Goal: Task Accomplishment & Management: Complete application form

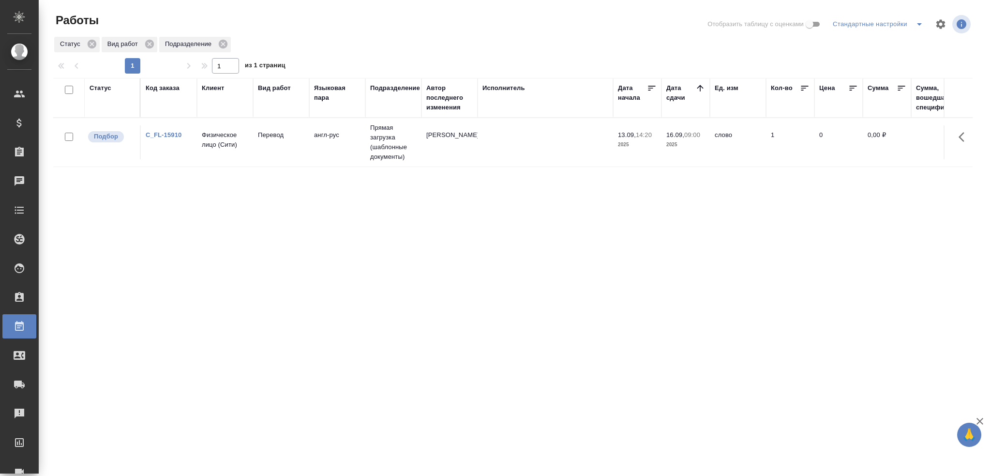
click at [476, 145] on td "Зайцева Светлана" at bounding box center [450, 142] width 56 height 34
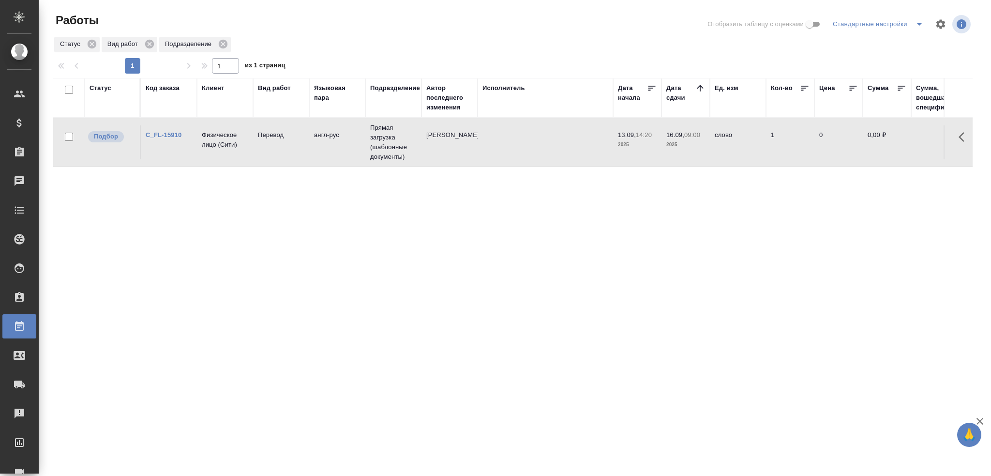
click at [476, 145] on td "[PERSON_NAME]" at bounding box center [450, 142] width 56 height 34
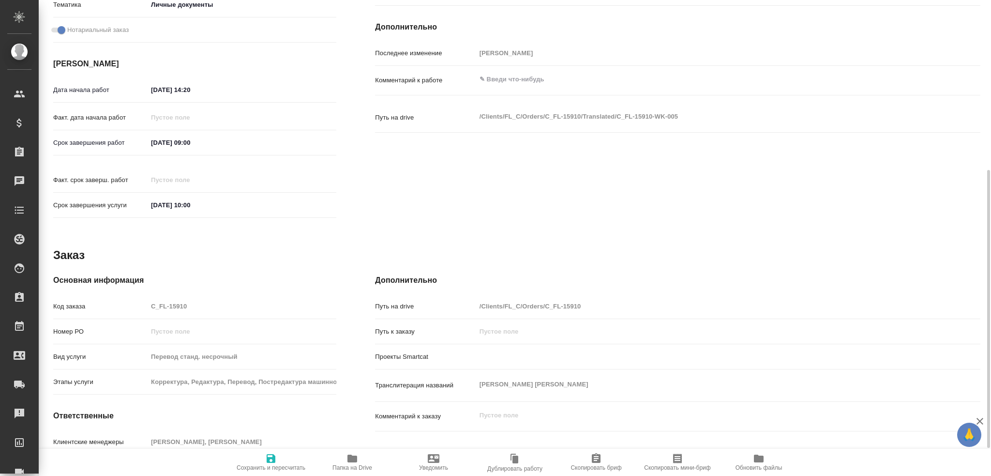
type textarea "x"
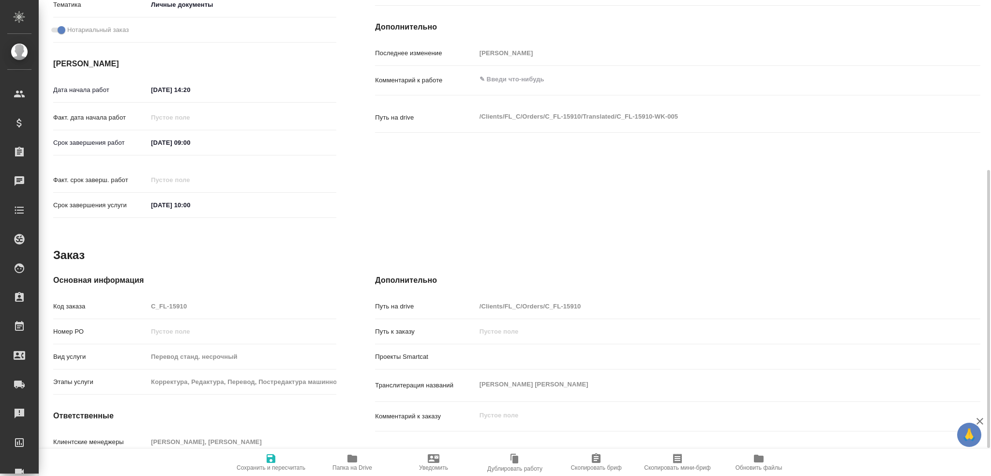
scroll to position [338, 0]
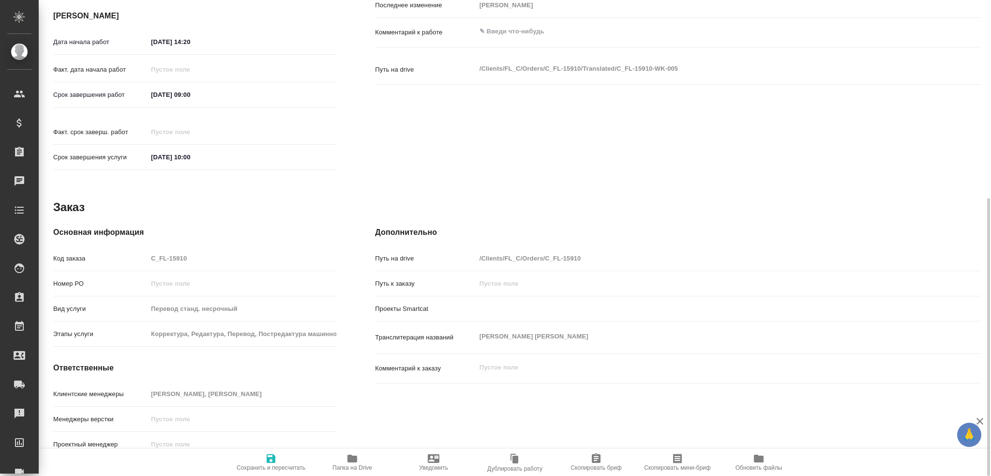
type textarea "x"
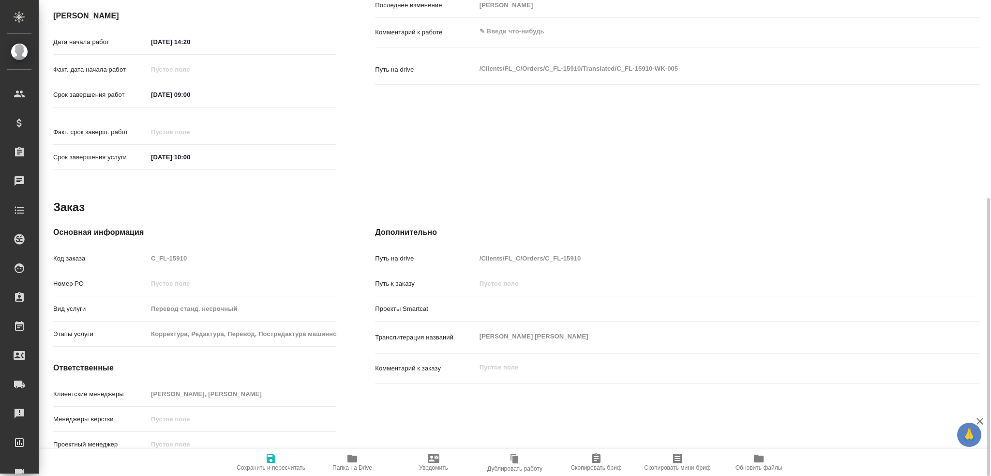
type textarea "x"
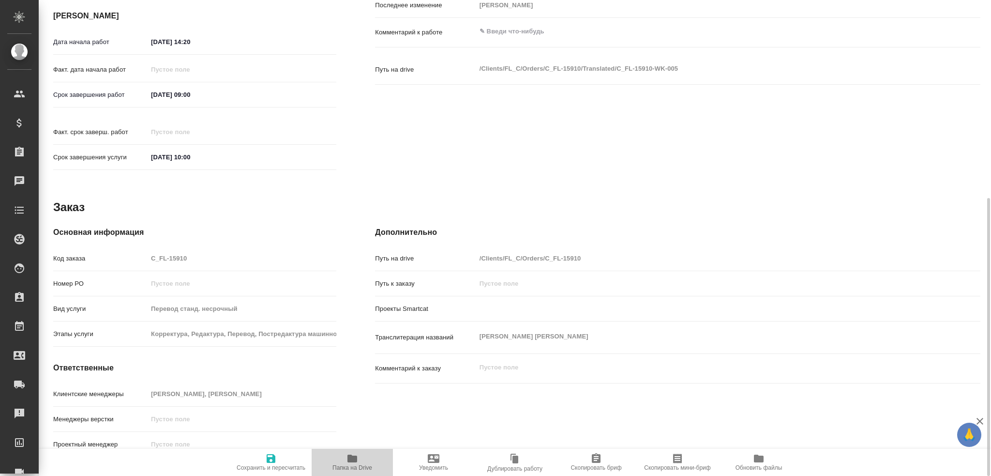
click at [350, 464] on span "Папка на Drive" at bounding box center [352, 467] width 40 height 7
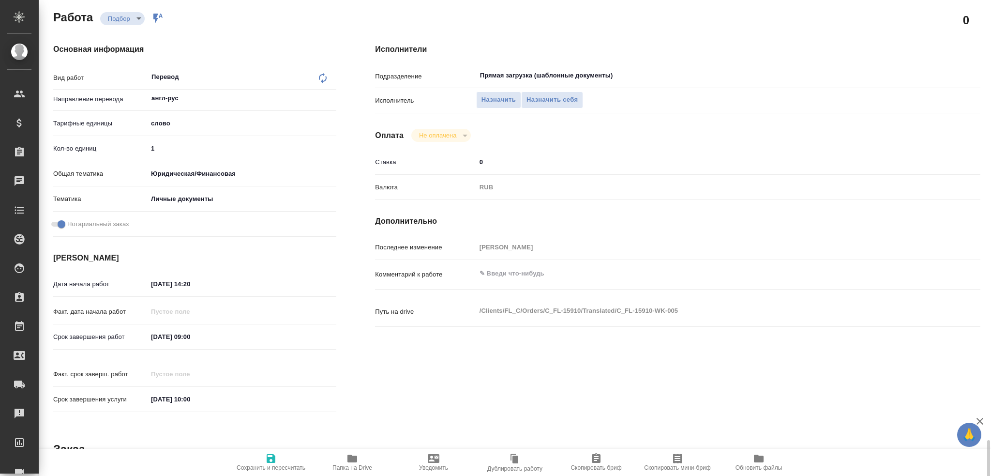
scroll to position [0, 0]
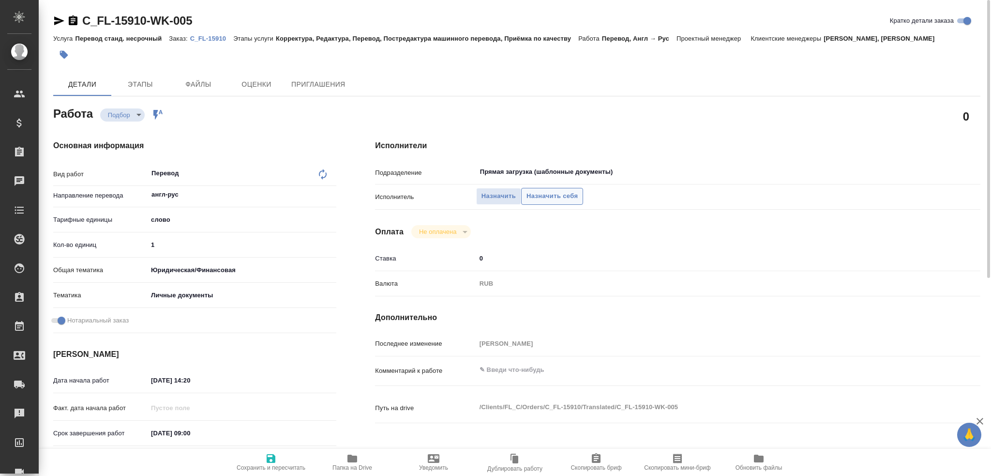
click at [546, 197] on span "Назначить себя" at bounding box center [552, 196] width 51 height 11
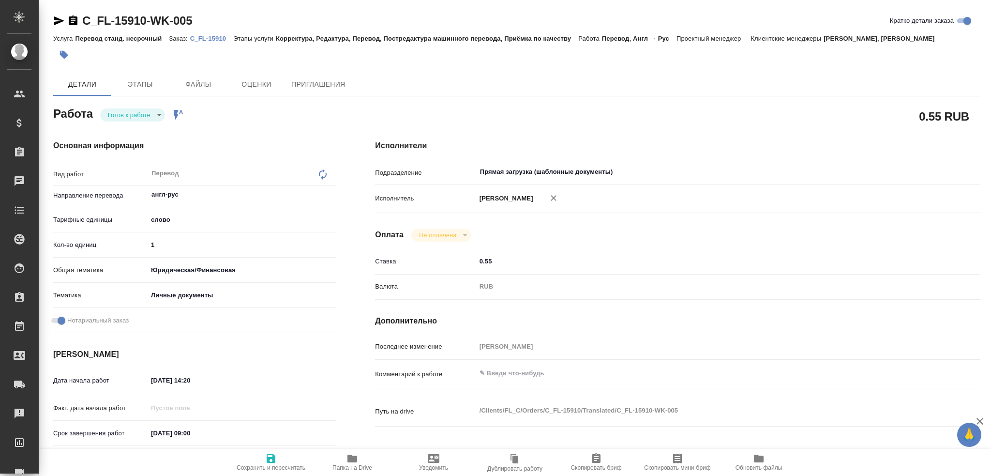
type textarea "x"
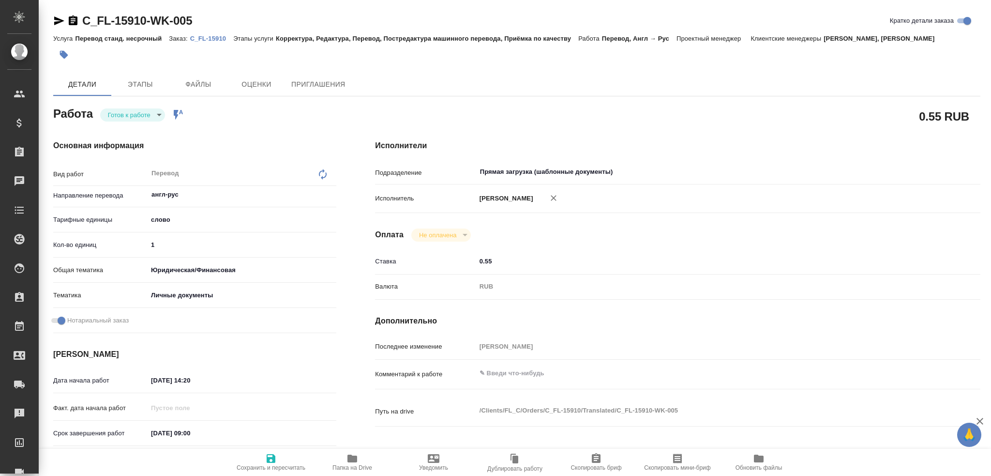
type textarea "x"
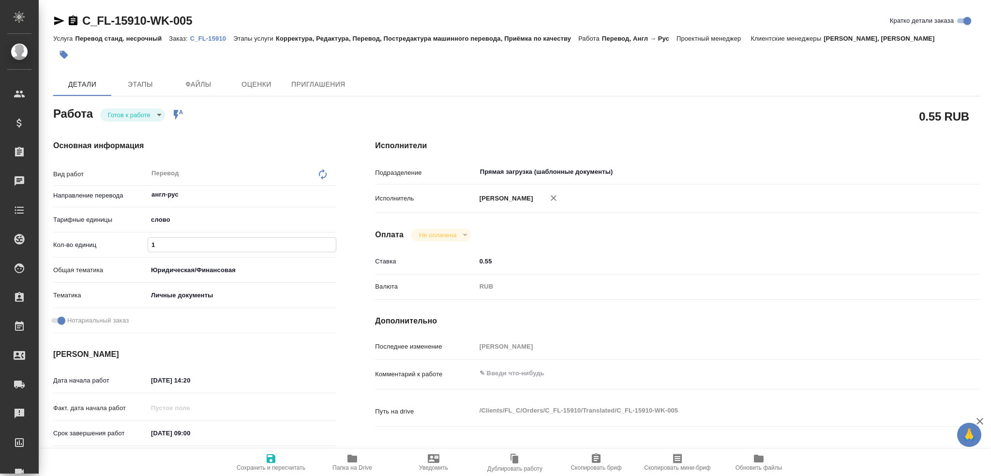
drag, startPoint x: 155, startPoint y: 245, endPoint x: 119, endPoint y: 242, distance: 36.9
click at [119, 243] on div "Кол-во единиц 1" at bounding box center [194, 244] width 283 height 17
type textarea "x"
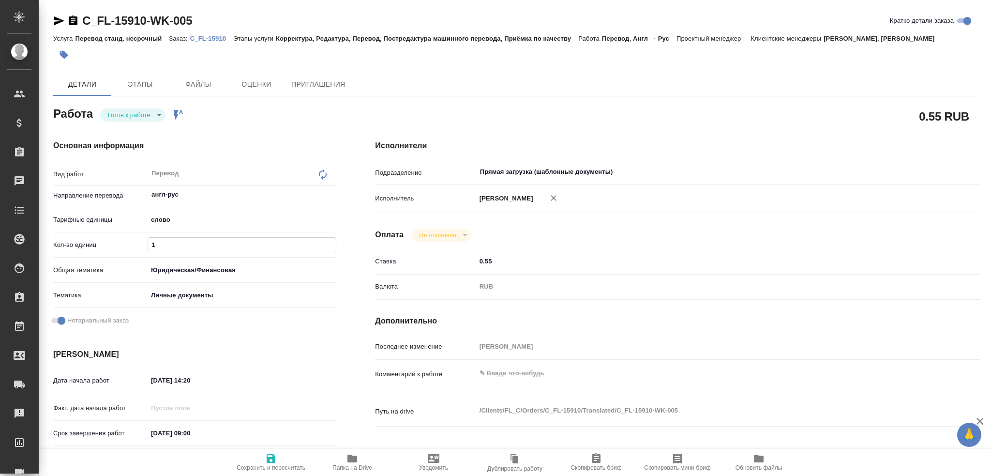
type textarea "x"
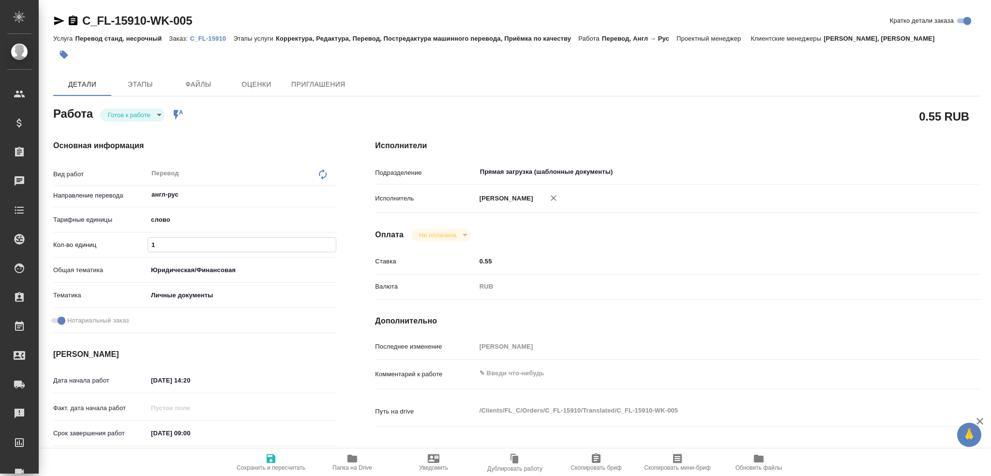
type textarea "x"
type input "7"
type textarea "x"
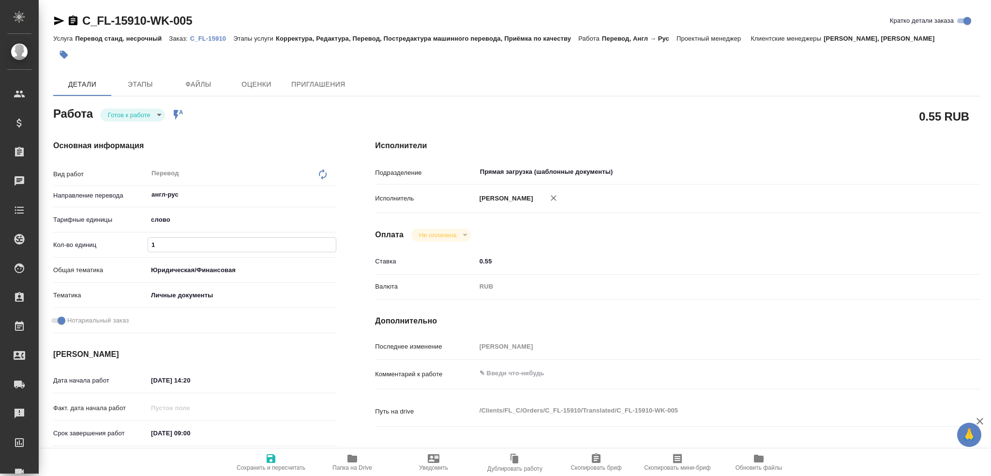
type textarea "x"
type input "75"
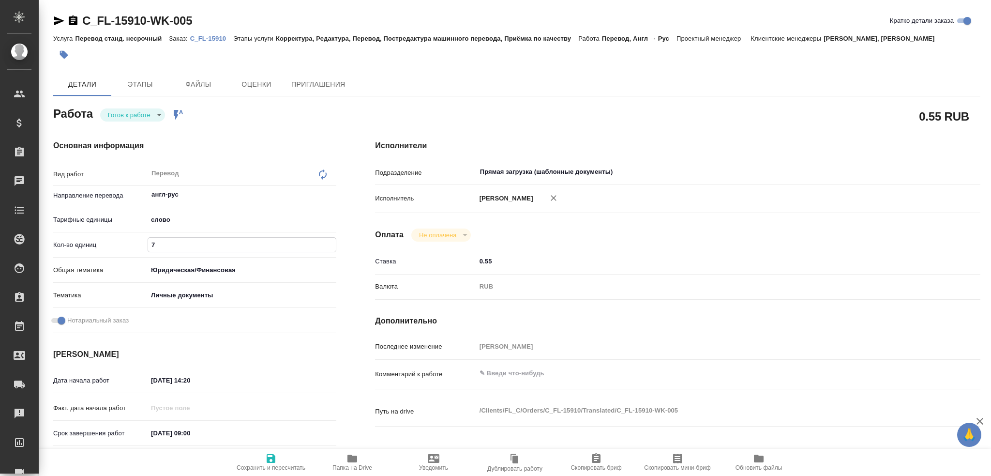
type textarea "x"
type input "75"
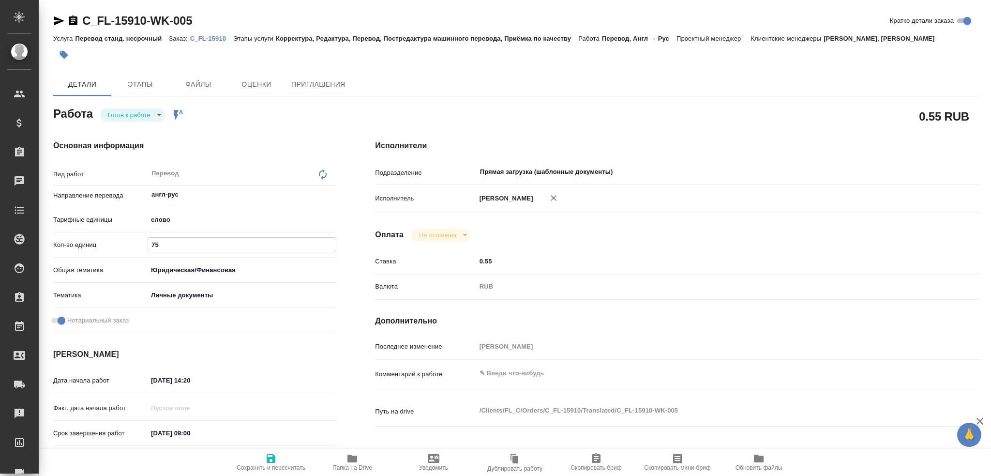
click at [267, 462] on icon "button" at bounding box center [271, 458] width 9 height 9
type textarea "x"
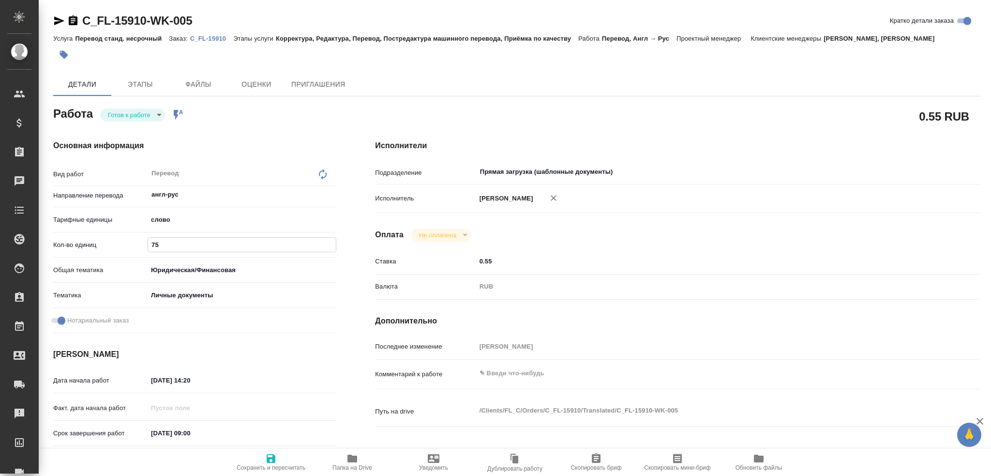
type textarea "x"
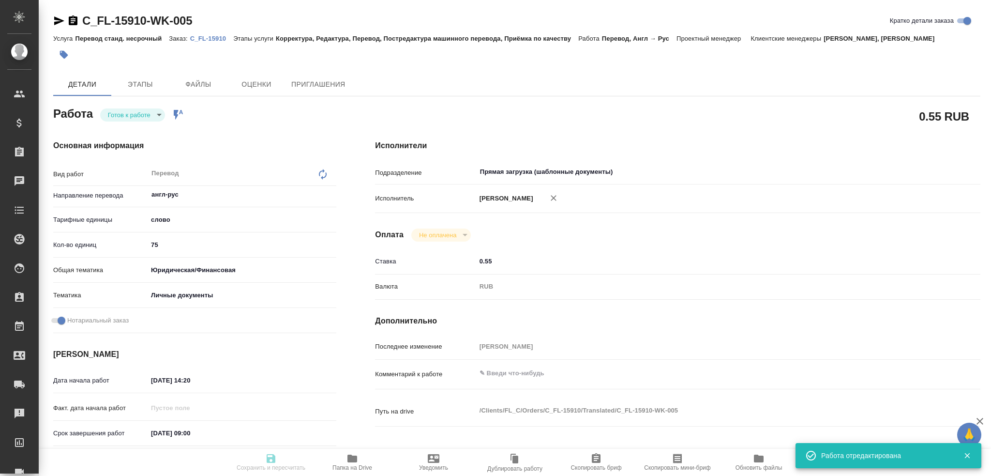
type textarea "x"
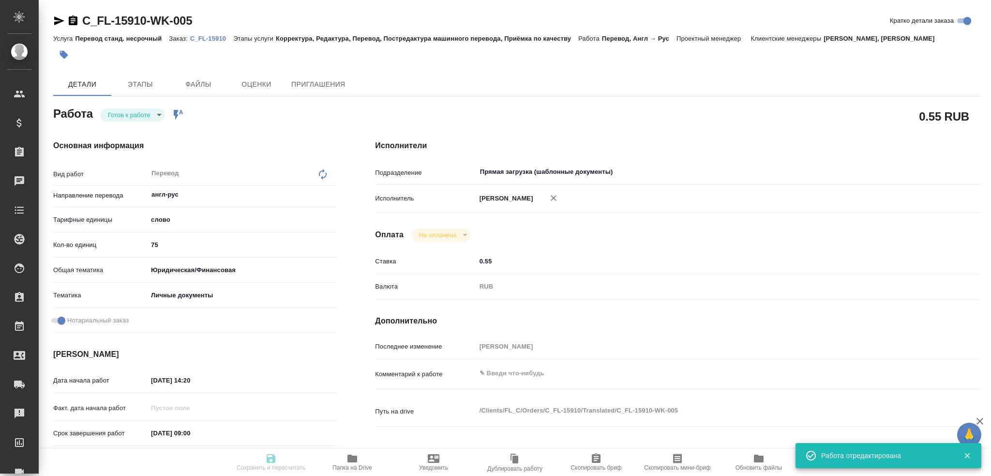
type input "readyForWork"
type textarea "Перевод"
type textarea "x"
type input "англ-рус"
type input "5a8b1489cc6b4906c91bfd90"
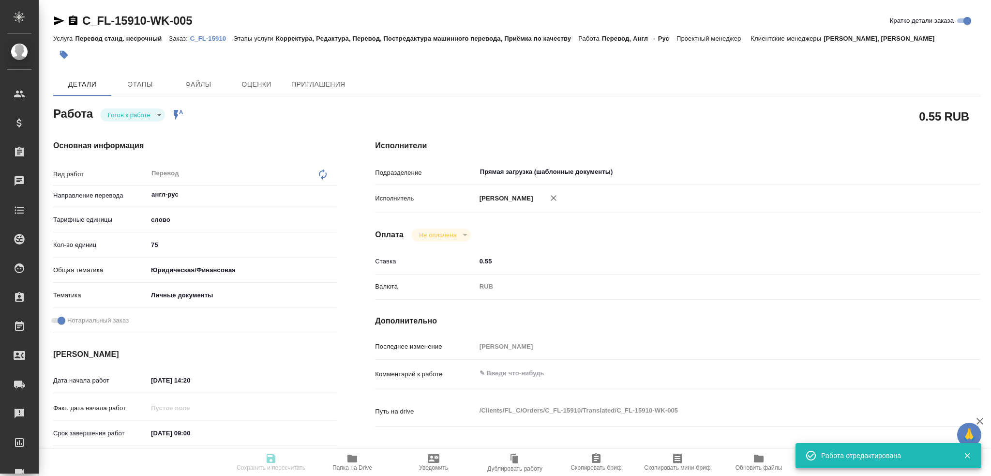
type input "75"
type input "yr-fn"
type input "5a8b8b956a9677013d343cfe"
checkbox input "true"
type input "[DATE] 14:20"
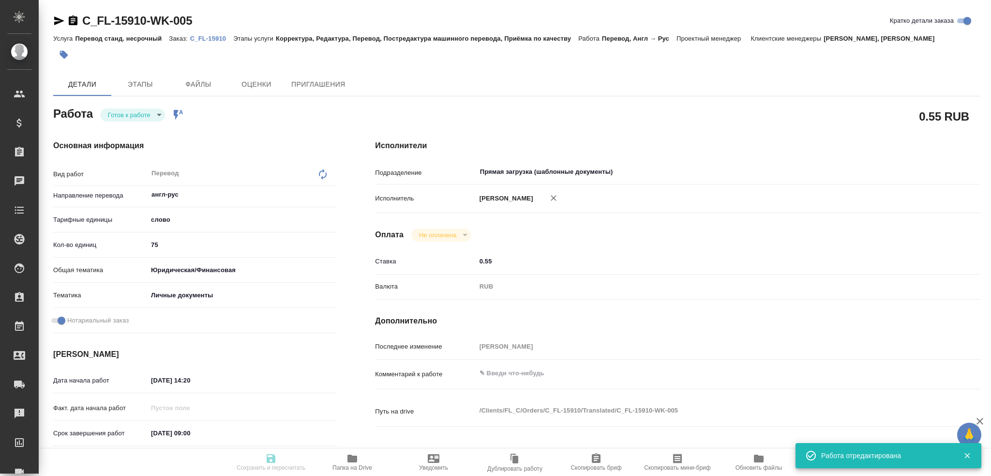
type input "[DATE] 09:00"
type input "[DATE] 10:00"
type input "Прямая загрузка (шаблонные документы)"
type input "notPayed"
type input "0.55"
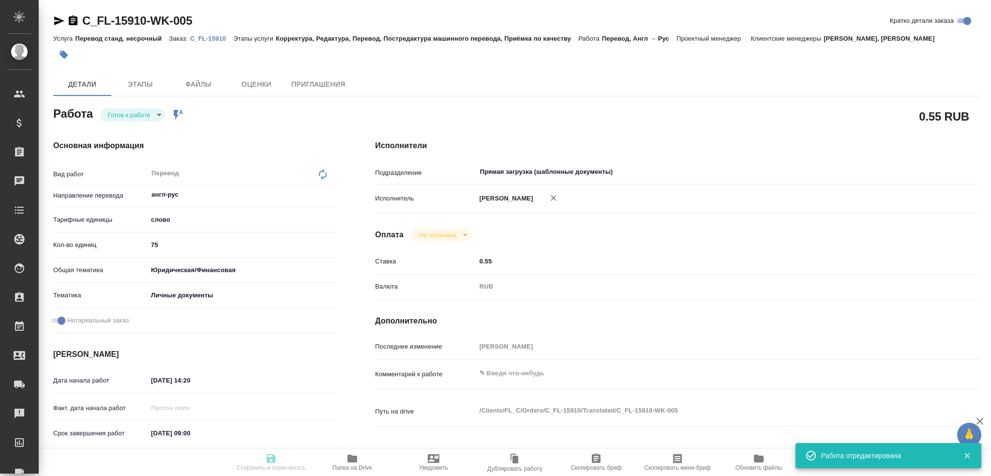
type input "RUB"
type input "Гусев Александр"
type textarea "x"
type textarea "/Clients/FL_C/Orders/C_FL-15910/Translated/C_FL-15910-WK-005"
type textarea "x"
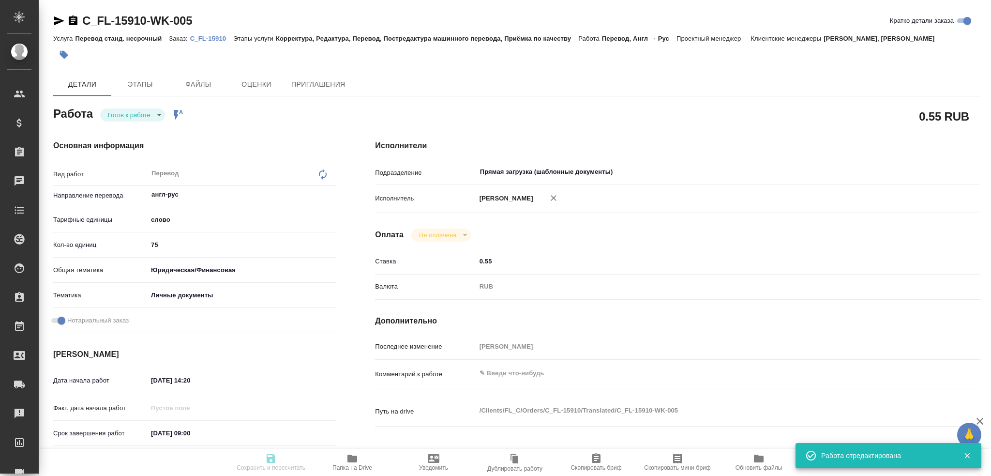
type input "C_FL-15910"
type input "Перевод станд. несрочный"
type input "Корректура, Редактура, Перевод, Постредактура машинного перевода, Приёмка по ка…"
type input "[PERSON_NAME], [PERSON_NAME]"
type input "/Clients/FL_C/Orders/C_FL-15910"
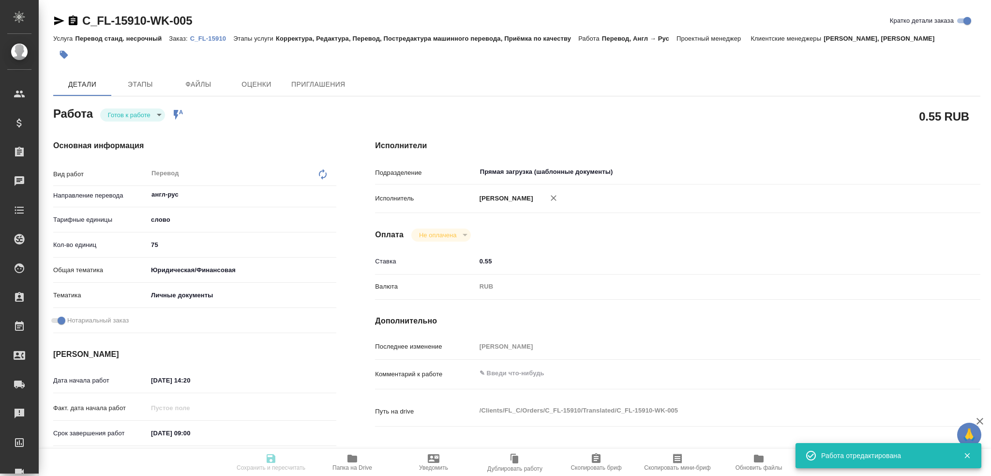
type textarea "[PERSON_NAME] [PERSON_NAME]"
type textarea "x"
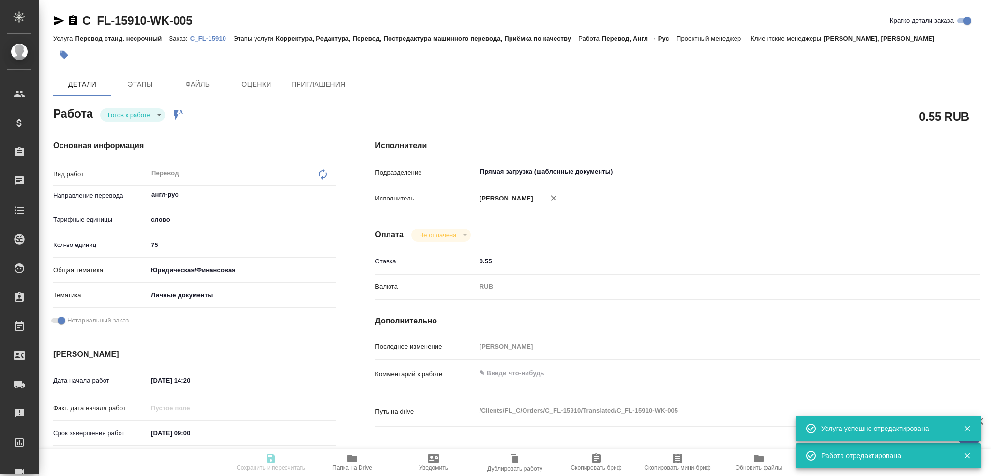
type textarea "x"
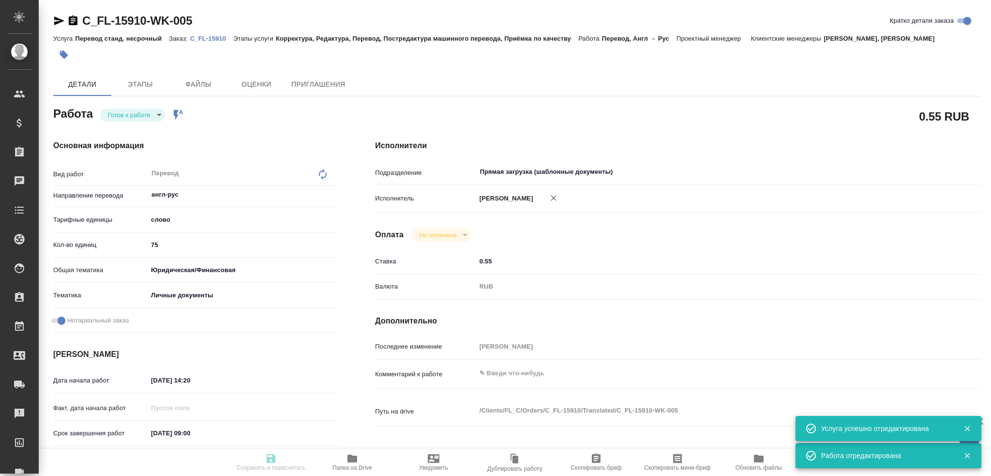
type textarea "x"
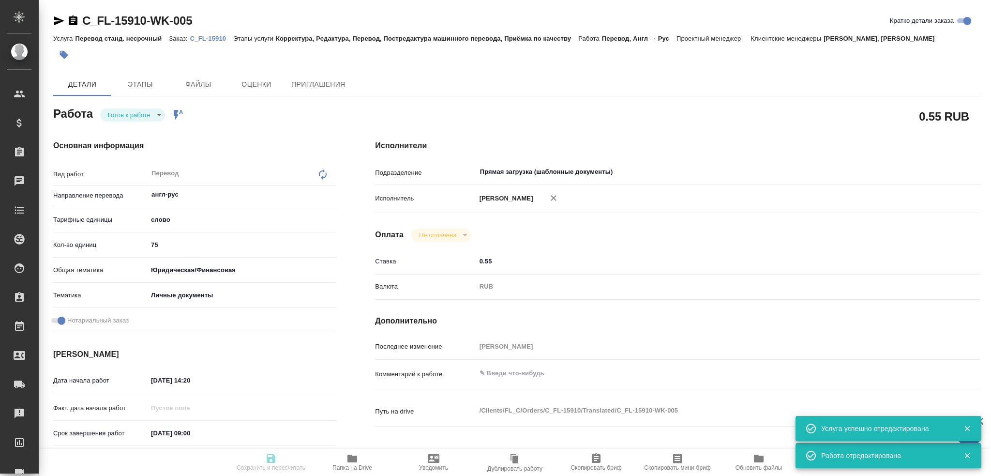
type textarea "x"
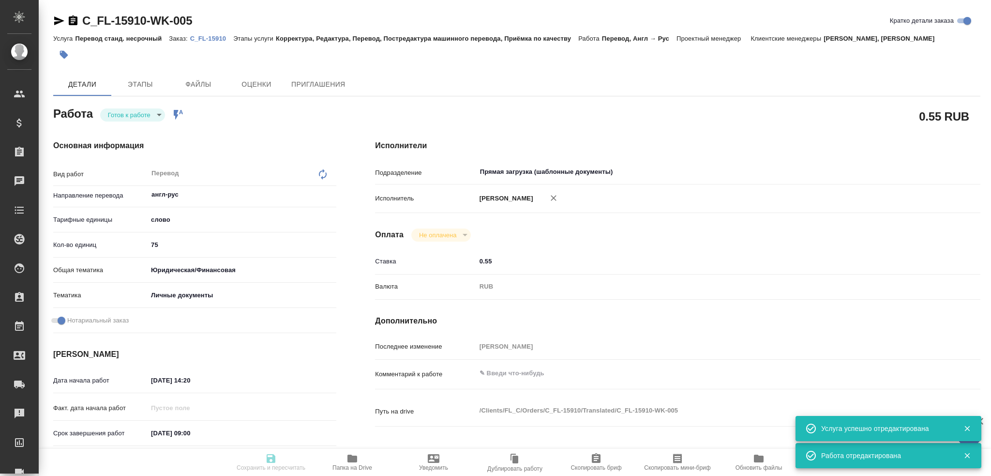
type textarea "x"
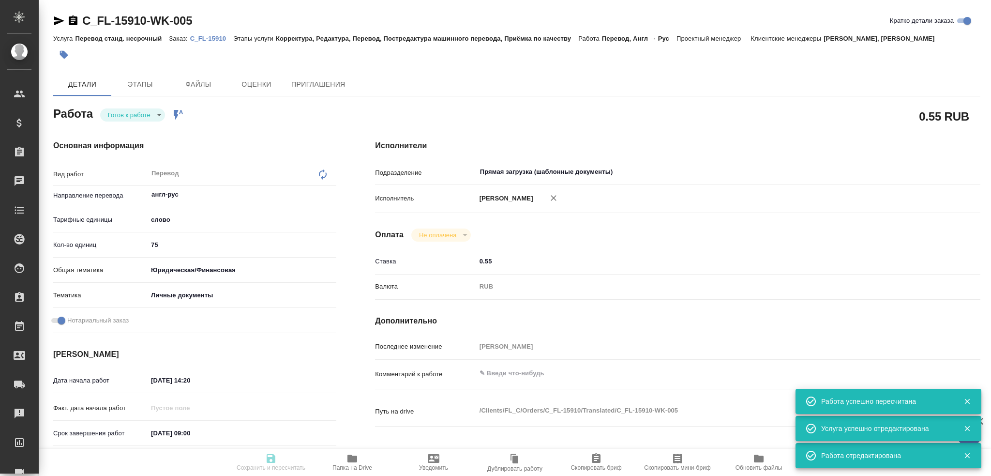
type input "readyForWork"
type textarea "Перевод"
type textarea "x"
type input "англ-рус"
type input "5a8b1489cc6b4906c91bfd90"
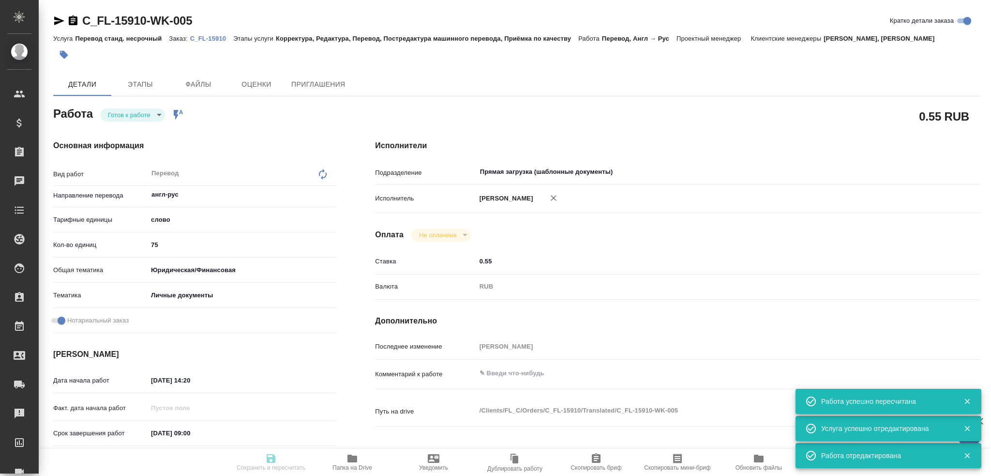
type input "75"
type input "yr-fn"
type input "5a8b8b956a9677013d343cfe"
checkbox input "true"
type input "[DATE] 14:20"
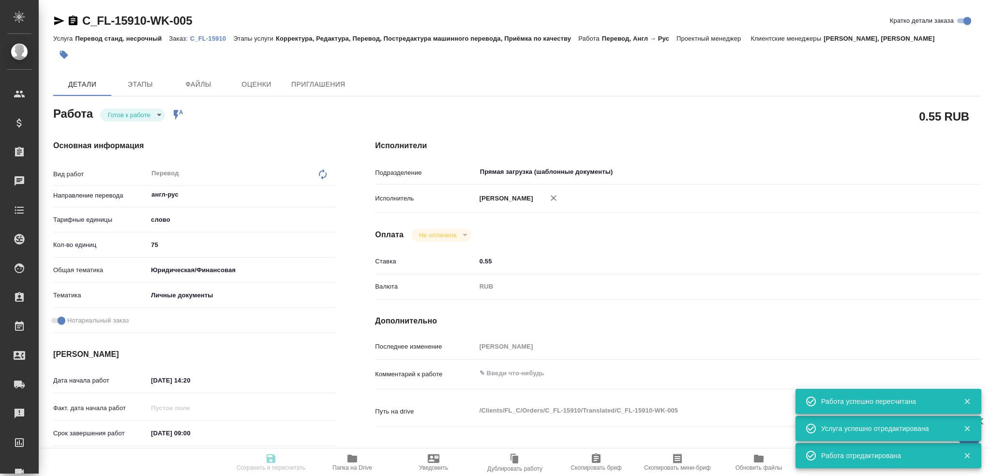
type input "[DATE] 09:00"
type input "[DATE] 10:00"
type input "Прямая загрузка (шаблонные документы)"
type input "notPayed"
type input "0.55"
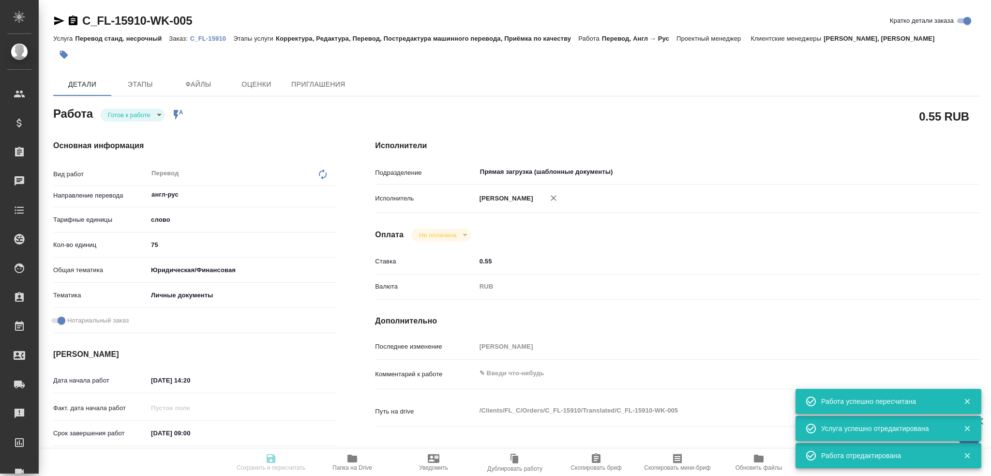
type input "RUB"
type input "Гусев Александр"
type textarea "x"
type textarea "/Clients/FL_C/Orders/C_FL-15910/Translated/C_FL-15910-WK-005"
type textarea "x"
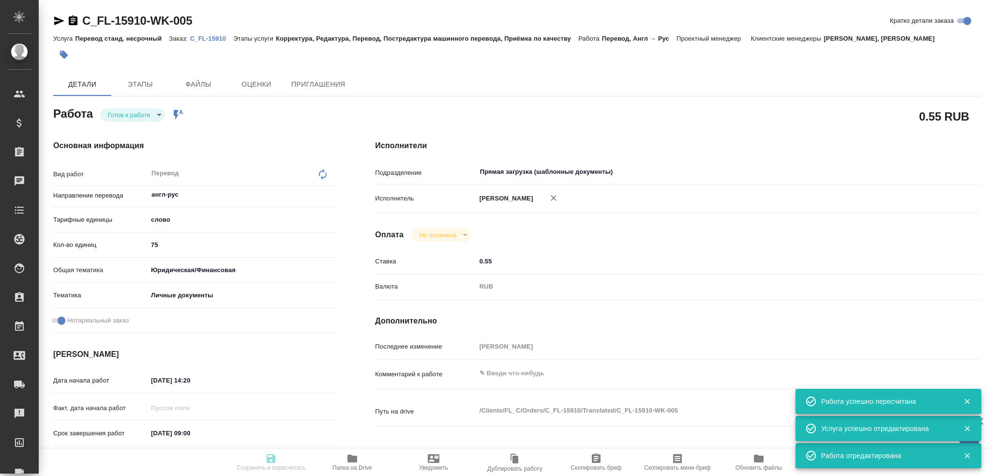
type input "C_FL-15910"
type input "Перевод станд. несрочный"
type input "Корректура, Редактура, Перевод, Постредактура машинного перевода, Приёмка по ка…"
type input "[PERSON_NAME], [PERSON_NAME]"
type input "/Clients/FL_C/Orders/C_FL-15910"
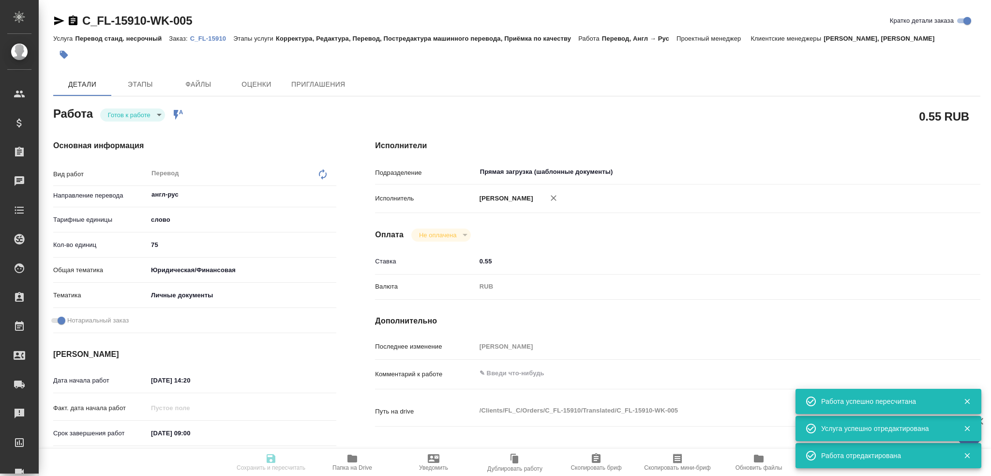
type textarea "[PERSON_NAME] [PERSON_NAME]"
type textarea "x"
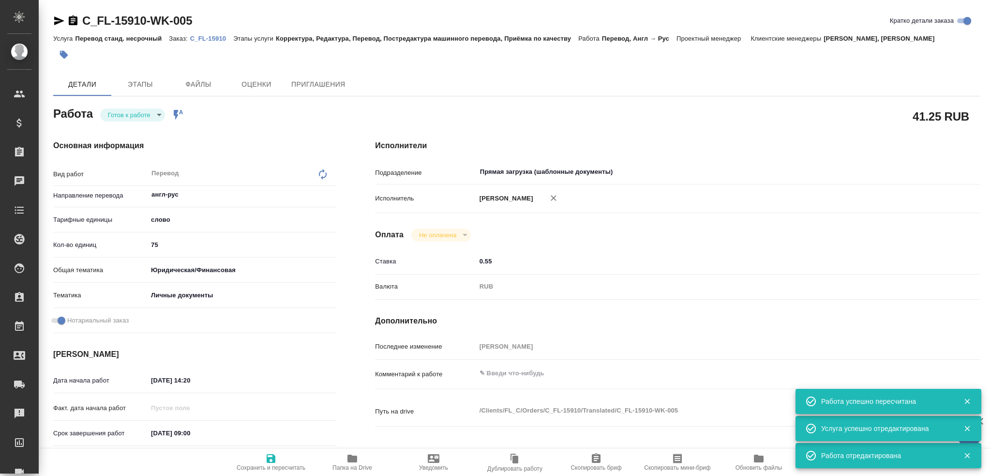
type textarea "x"
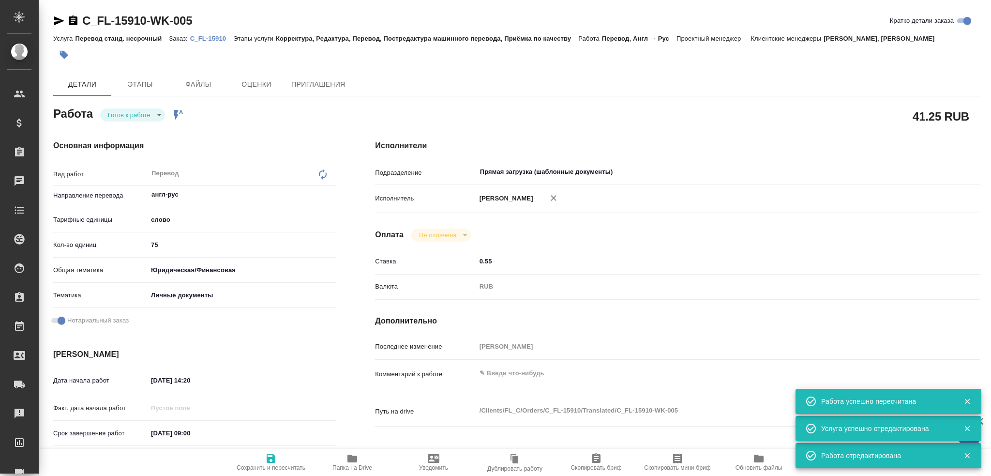
type textarea "x"
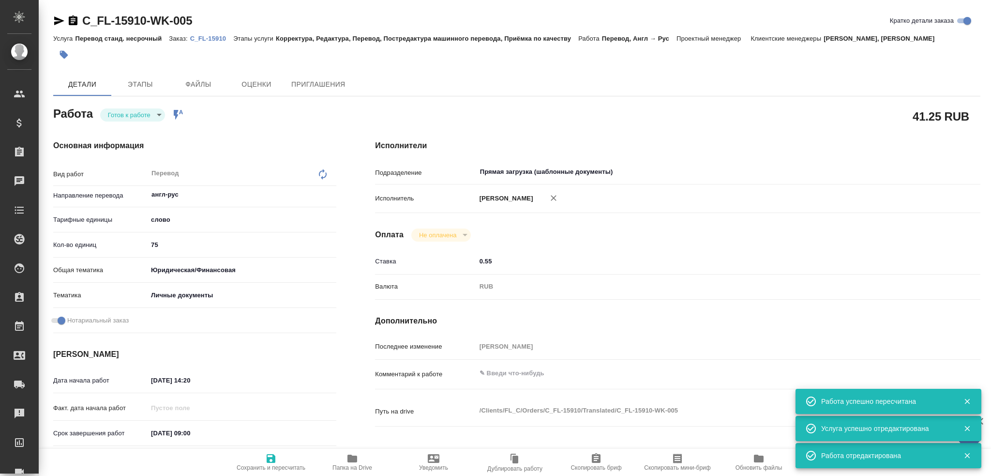
type textarea "x"
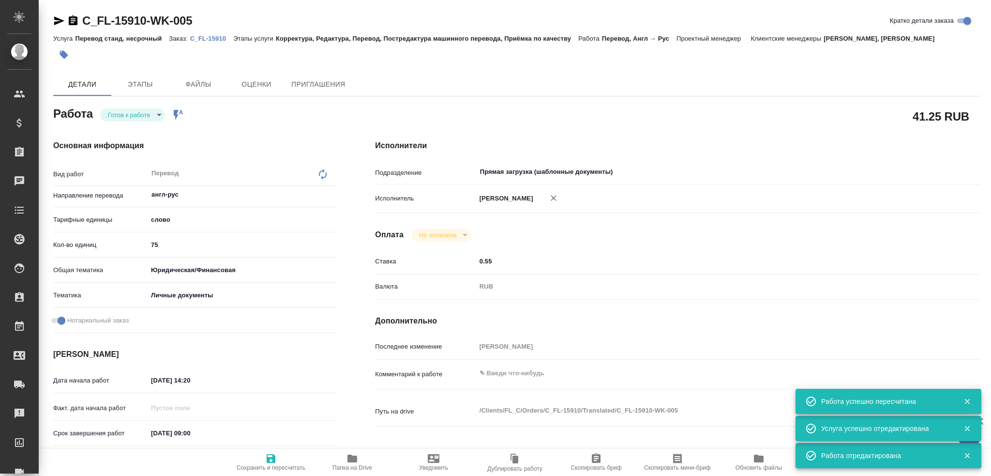
type textarea "x"
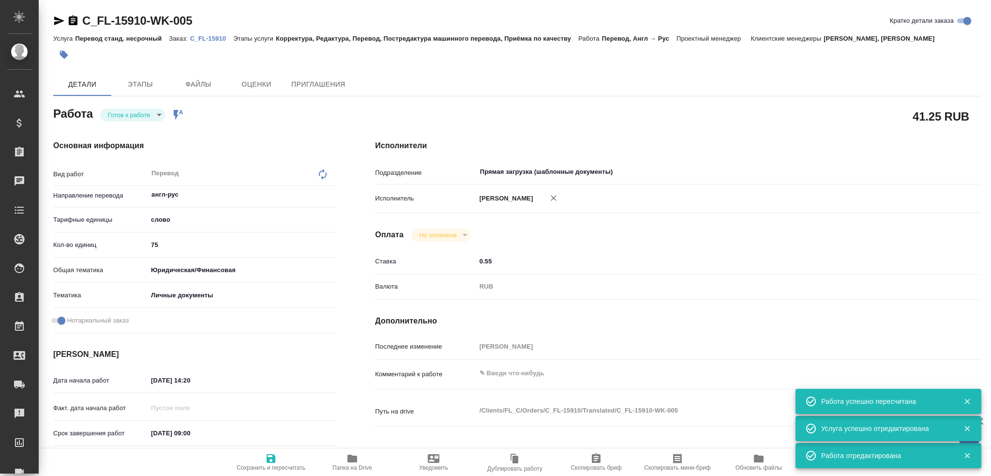
type textarea "x"
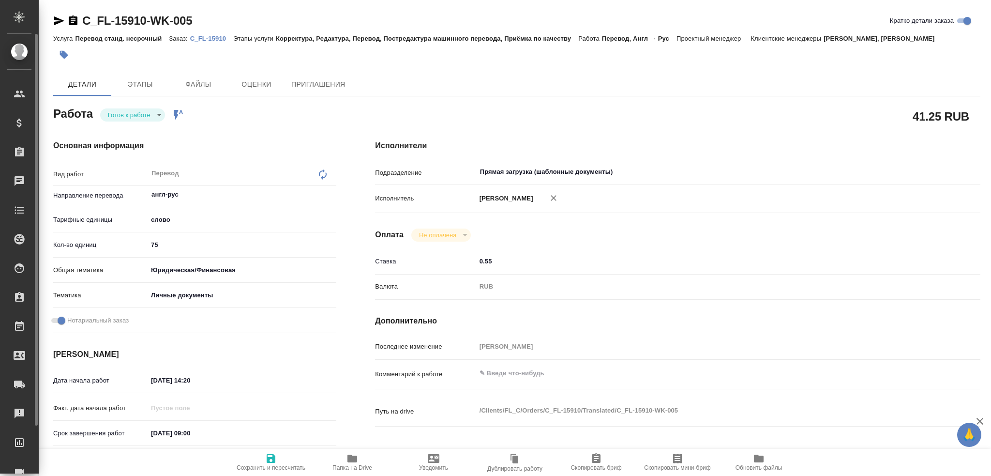
type textarea "x"
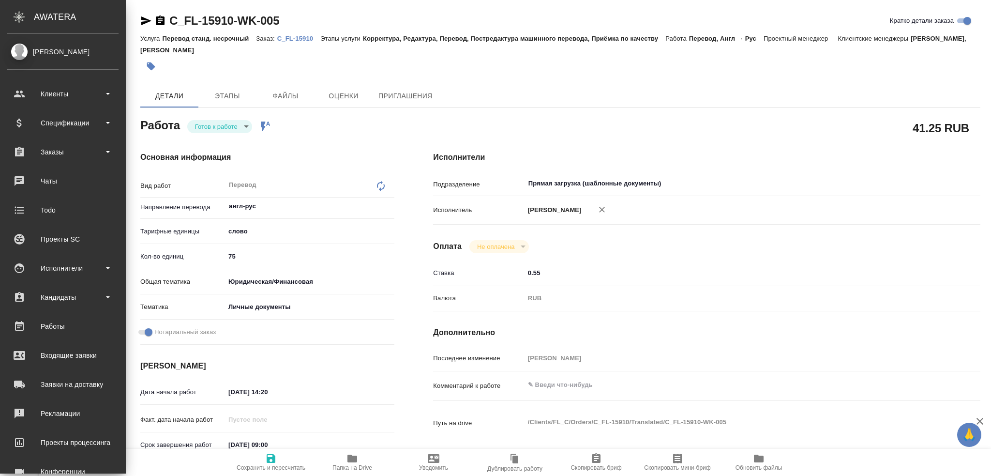
type textarea "x"
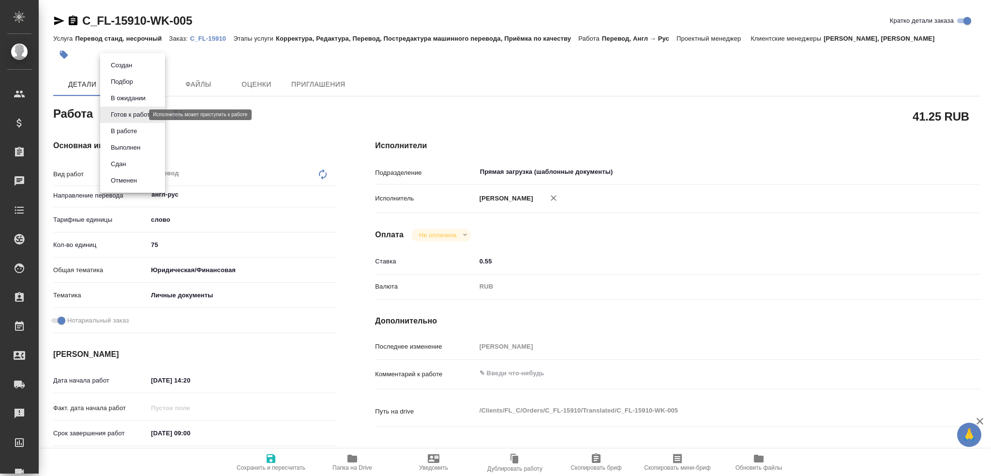
click at [134, 115] on body "🙏 .cls-1 fill:#fff; AWATERA Gusev Alexandr Клиенты Спецификации Заказы 0 Чаты T…" at bounding box center [495, 238] width 991 height 476
click at [130, 133] on button "В работе" at bounding box center [124, 131] width 32 height 11
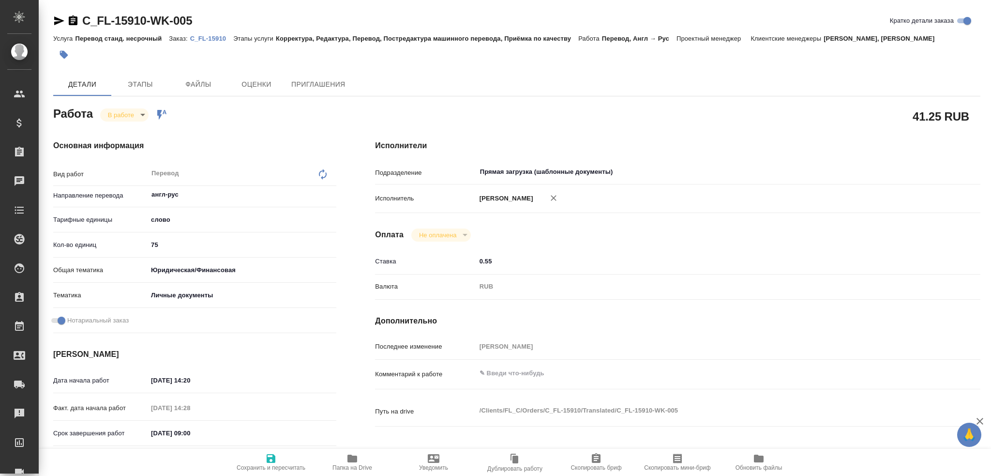
type textarea "x"
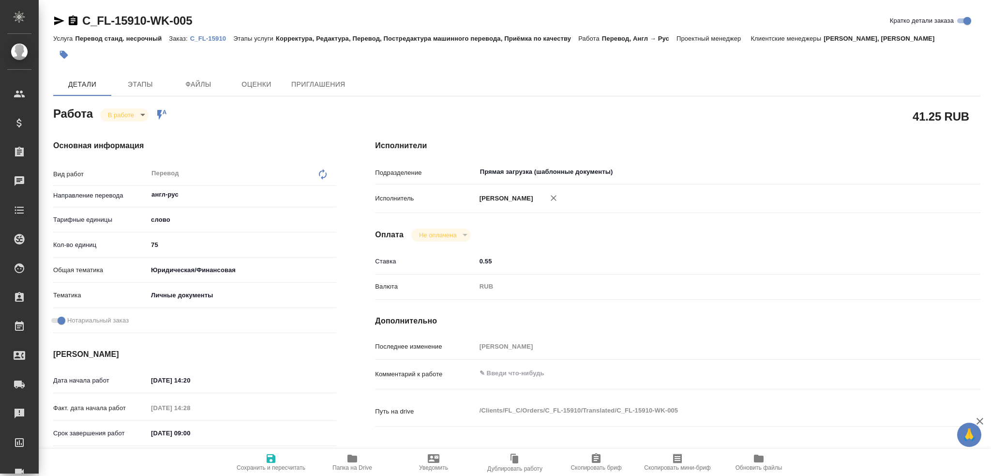
type textarea "x"
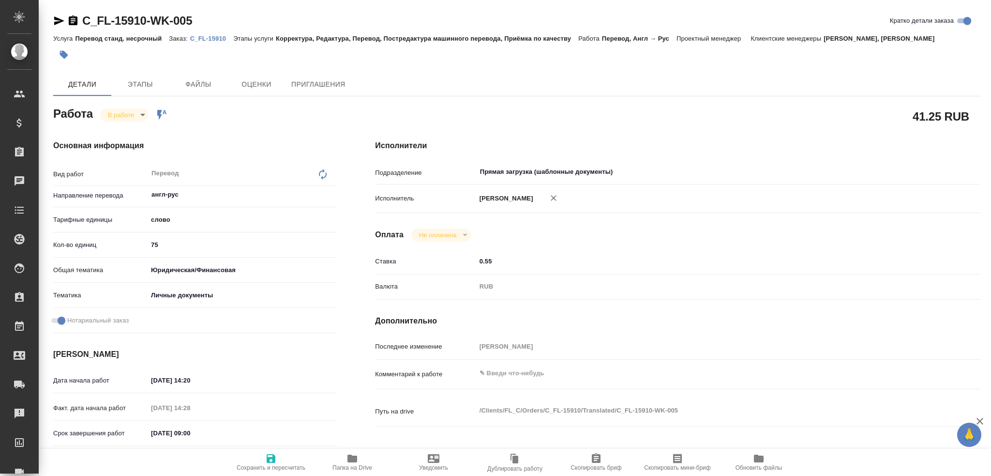
type textarea "x"
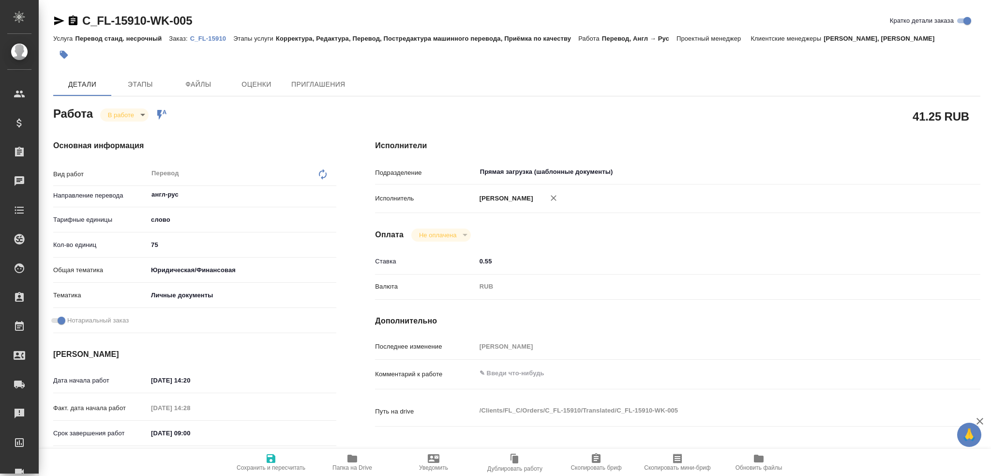
type textarea "x"
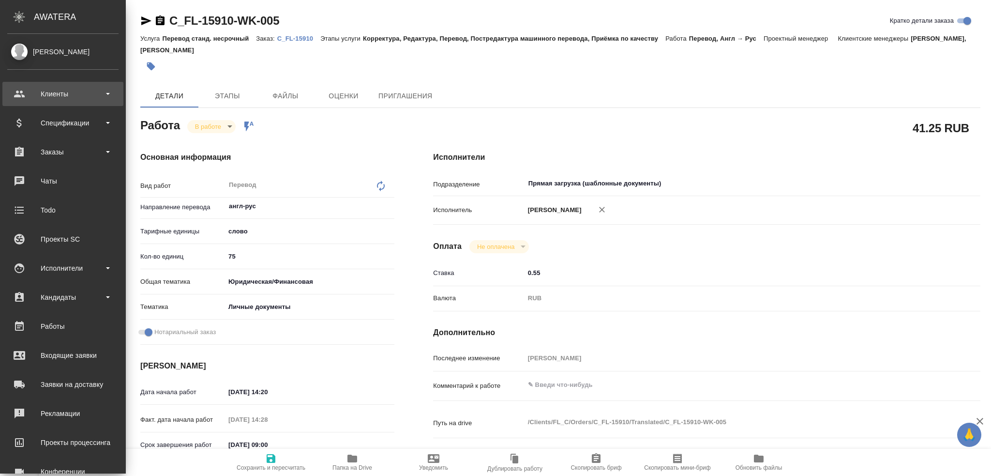
type textarea "x"
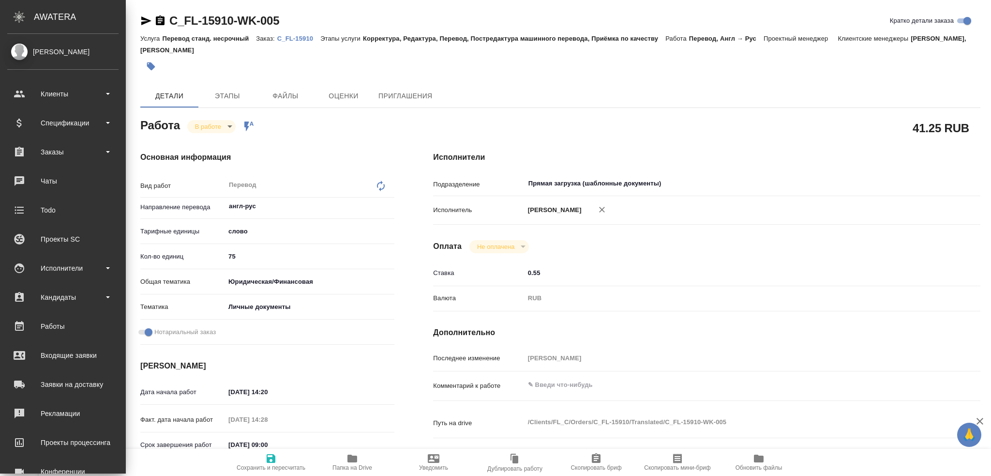
type textarea "x"
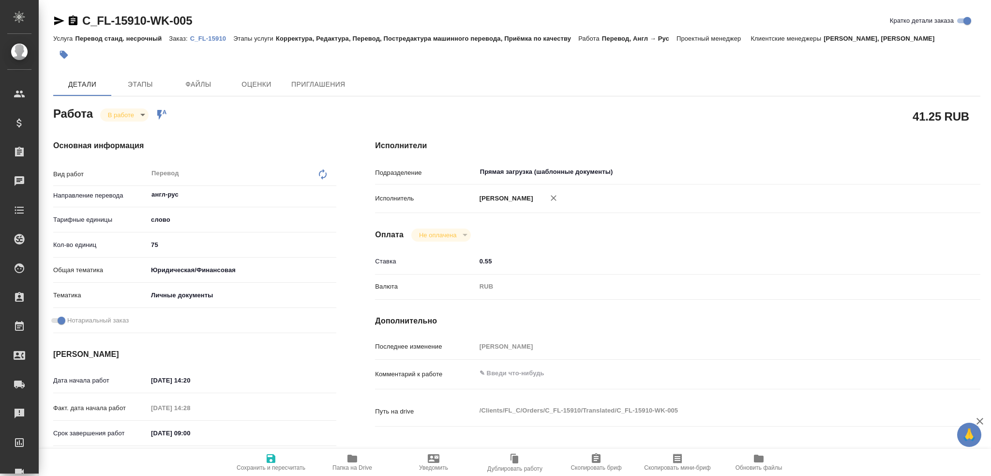
type textarea "x"
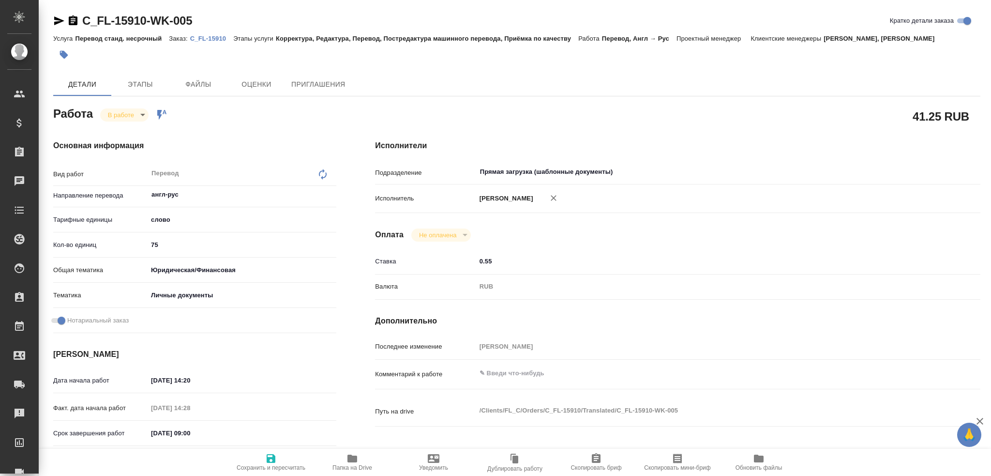
type textarea "x"
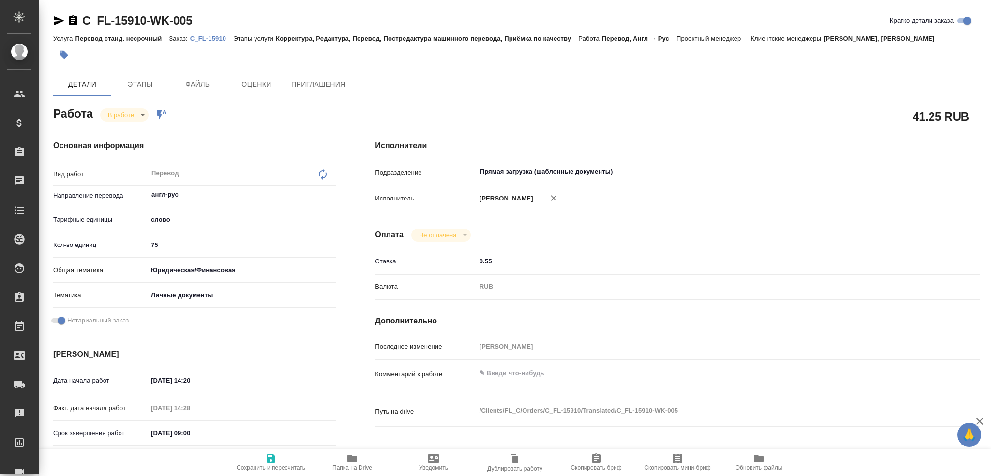
type textarea "x"
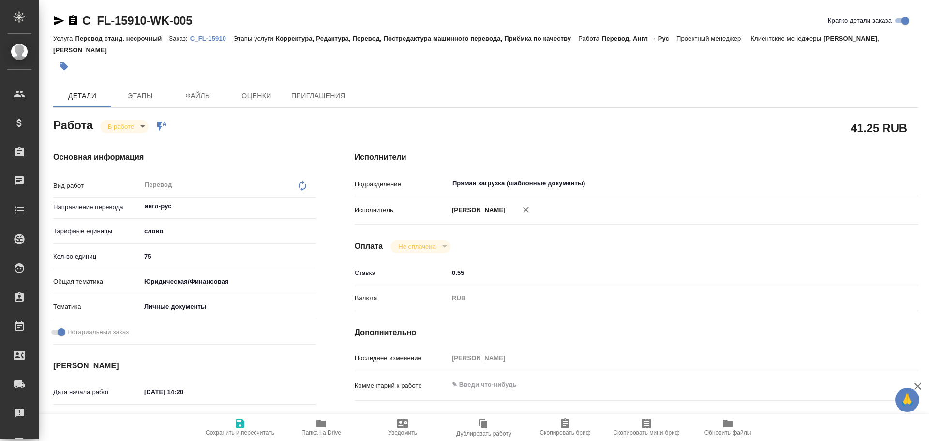
type textarea "x"
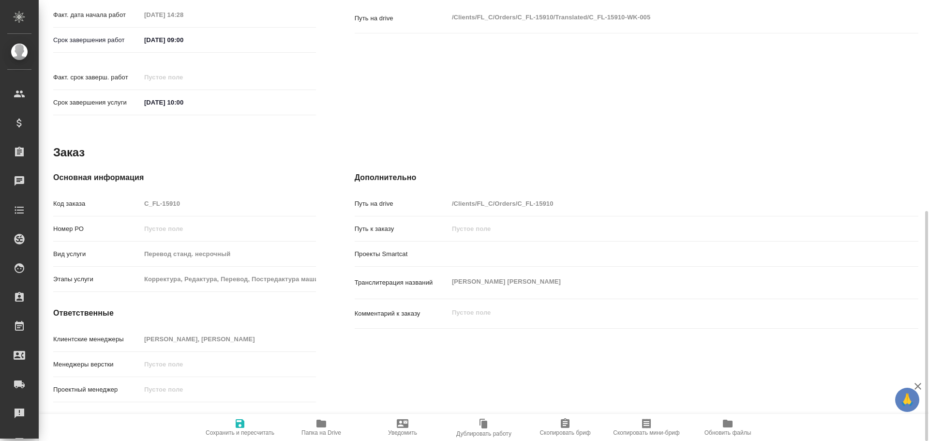
scroll to position [409, 0]
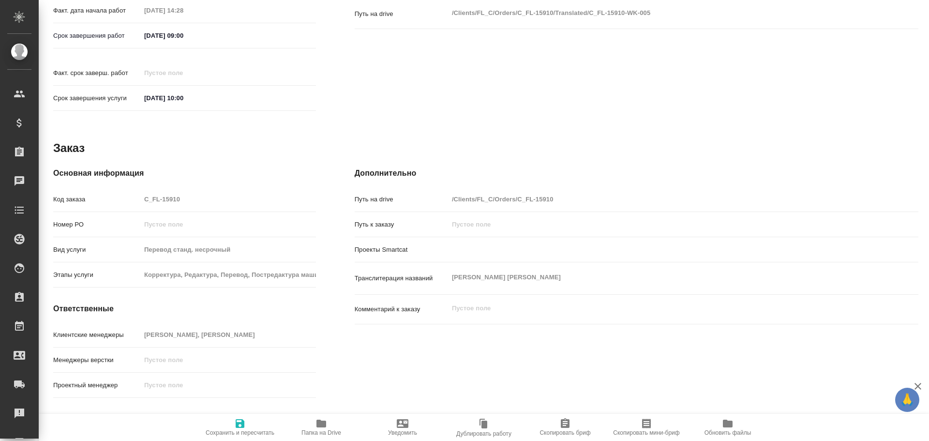
click at [328, 423] on span "Папка на Drive" at bounding box center [322, 427] width 70 height 18
